Goal: Task Accomplishment & Management: Manage account settings

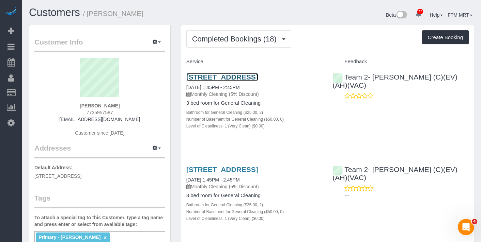
click at [200, 81] on link "2037 W Waveland Ave., Chicago, IL 60618" at bounding box center [222, 77] width 72 height 8
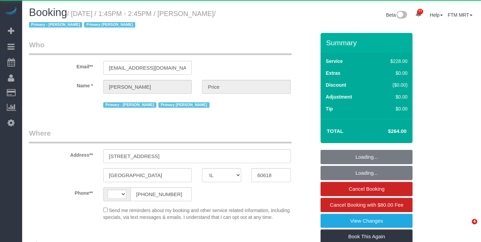
select select "IL"
select select "string:[GEOGRAPHIC_DATA]"
select select "object:1273"
select select "string:fspay-a72f30f0-44dd-4a12-9080-e8ae2ee4fa62"
select select "512"
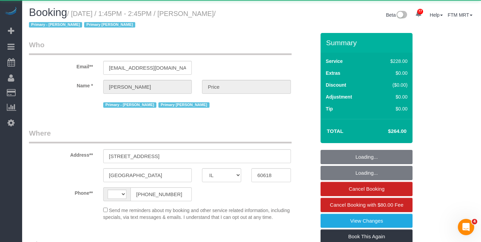
select select "2"
select select "number:1"
select select "number:57"
select select "number:139"
select select "number:104"
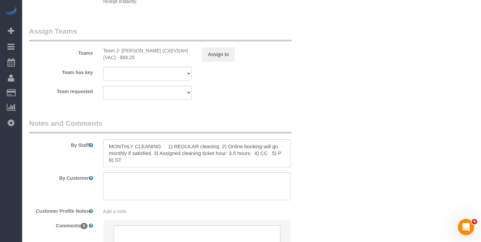
scroll to position [1289, 0]
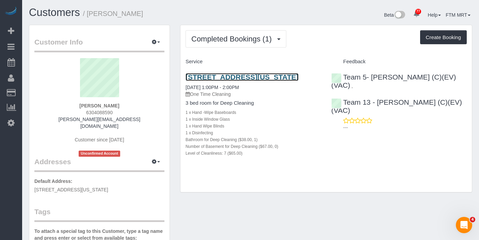
click at [221, 77] on link "2600 W Iowa St, 3, Chicago, IL 60622" at bounding box center [242, 77] width 113 height 8
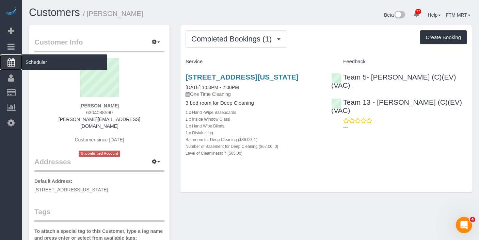
click at [35, 63] on span "Scheduler" at bounding box center [64, 62] width 85 height 16
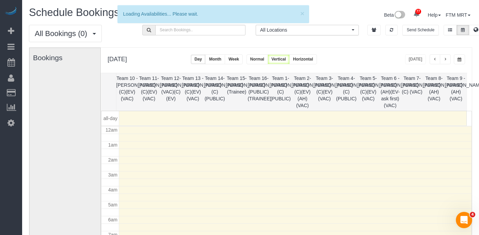
scroll to position [90, 0]
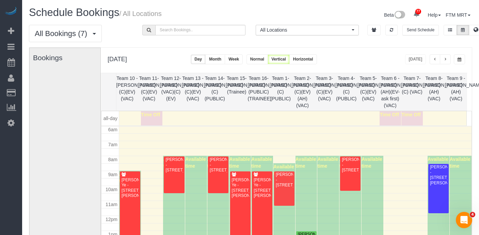
click at [463, 63] on button "button" at bounding box center [459, 59] width 11 height 10
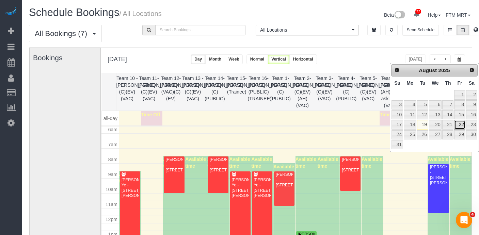
click at [462, 127] on link "22" at bounding box center [459, 124] width 11 height 9
type input "**********"
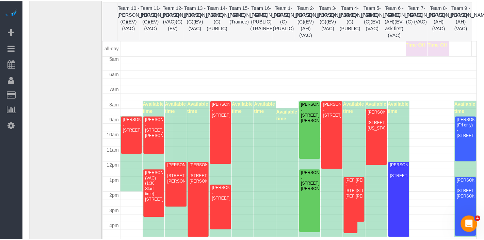
scroll to position [75, 0]
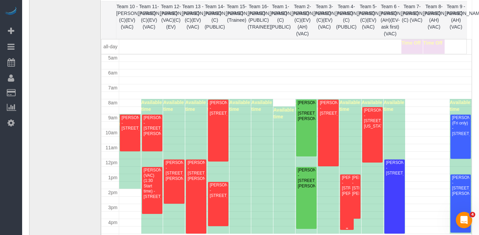
click at [341, 194] on div "Tara Marazita - 363 E Wacker Dr, Unit 4009, Chicago, IL 60601" at bounding box center [346, 185] width 11 height 21
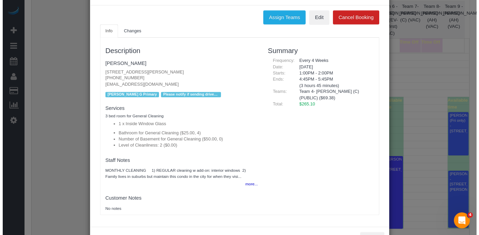
scroll to position [0, 0]
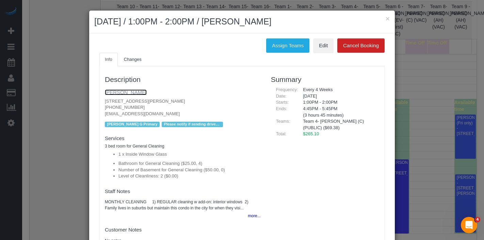
click at [121, 92] on link "Tara Marazita" at bounding box center [126, 93] width 42 height 6
click at [386, 19] on button "×" at bounding box center [388, 18] width 4 height 7
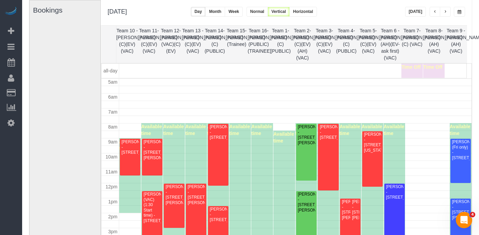
scroll to position [43, 0]
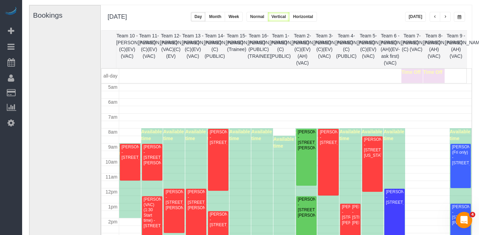
click at [435, 17] on span "button" at bounding box center [434, 17] width 3 height 4
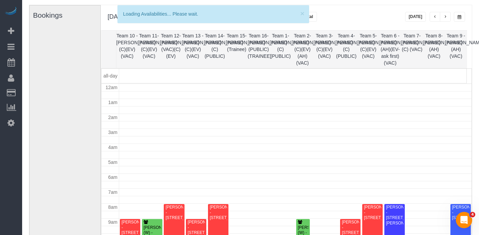
scroll to position [90, 0]
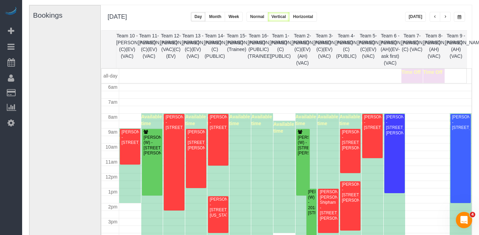
click at [414, 18] on button "Today" at bounding box center [415, 17] width 21 height 10
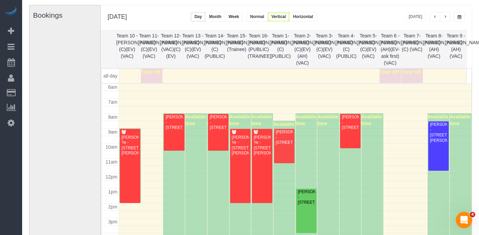
click at [448, 19] on button "button" at bounding box center [445, 17] width 11 height 10
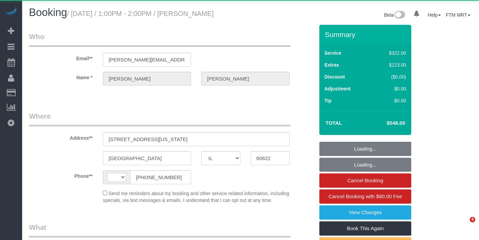
select select "IL"
select select "string:[GEOGRAPHIC_DATA]"
select select "object:1052"
select select "string:fspay-acfcdb2f-c053-46d2-a5a2-7194d5339197"
select select "513"
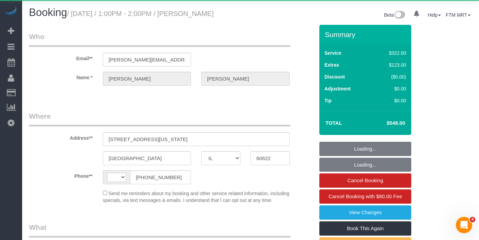
select select "7"
select select "number:1"
select select "number:63"
select select "number:139"
select select "number:106"
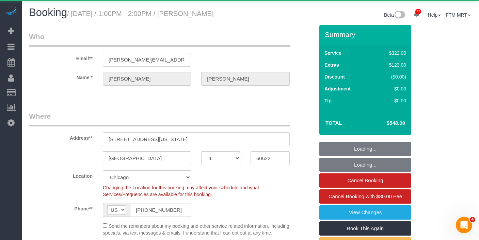
select select "7"
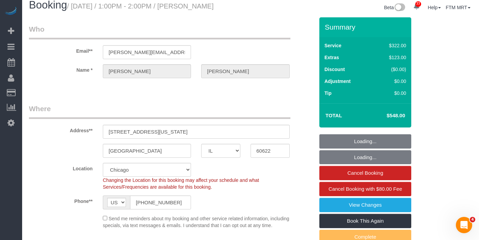
scroll to position [15, 0]
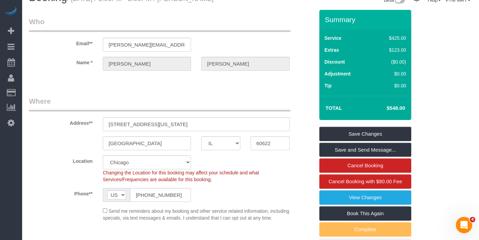
drag, startPoint x: 382, startPoint y: 106, endPoint x: 411, endPoint y: 105, distance: 29.3
click at [411, 105] on div "Summary Service $425.00 Extras $123.00 Discount ($0.00) Adjustment $0.00 Tip $0…" at bounding box center [369, 138] width 111 height 257
click at [379, 111] on td "$548.00" at bounding box center [386, 108] width 44 height 17
drag, startPoint x: 381, startPoint y: 109, endPoint x: 413, endPoint y: 108, distance: 32.4
click at [413, 109] on div "Summary Service $425.00 Extras $123.00 Discount ($0.00) Adjustment $0.00 Tip $0…" at bounding box center [369, 138] width 111 height 257
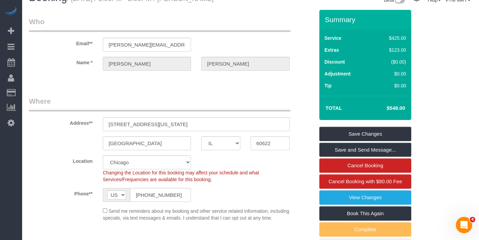
click at [377, 114] on td "$548.00" at bounding box center [386, 108] width 44 height 17
drag, startPoint x: 383, startPoint y: 109, endPoint x: 377, endPoint y: 109, distance: 6.1
click at [377, 109] on h4 "$548.00" at bounding box center [385, 109] width 39 height 6
drag, startPoint x: 390, startPoint y: 103, endPoint x: 414, endPoint y: 105, distance: 24.2
click at [414, 105] on div "Summary Service $425.00 Extras $123.00 Discount ($0.00) Adjustment $0.00 Tip $0…" at bounding box center [369, 138] width 111 height 257
